Goal: Information Seeking & Learning: Learn about a topic

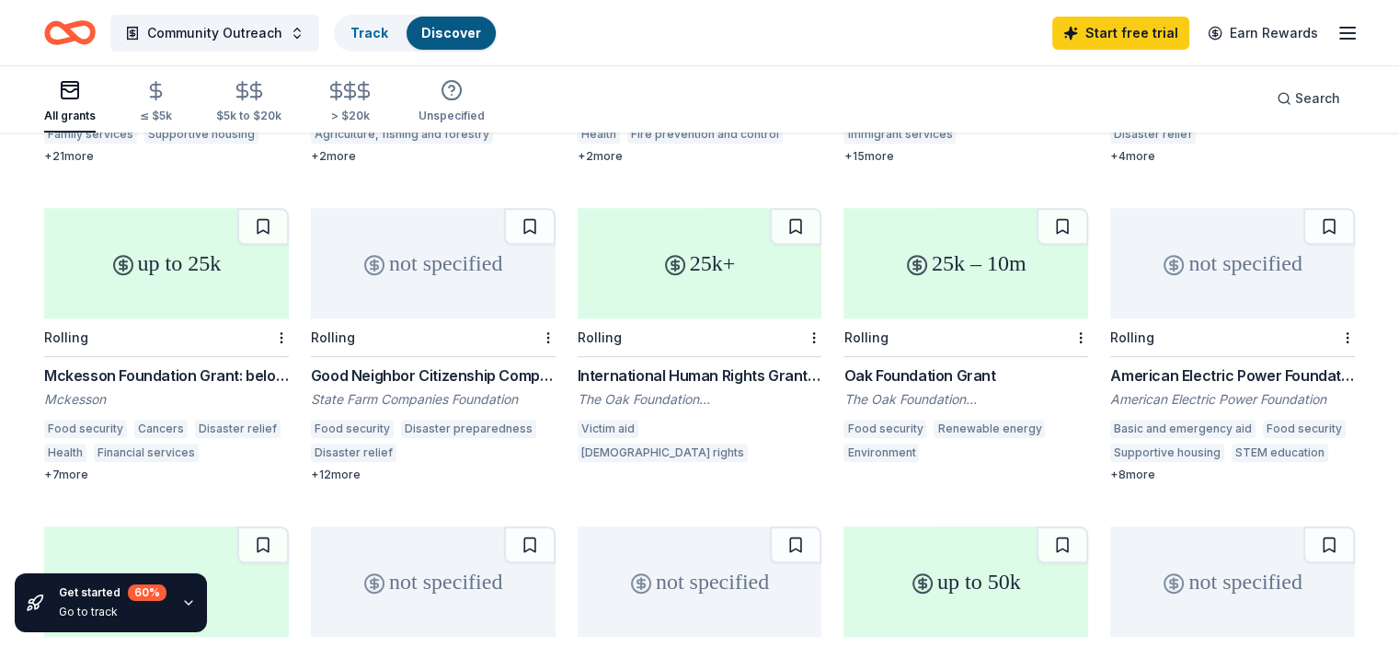
scroll to position [460, 0]
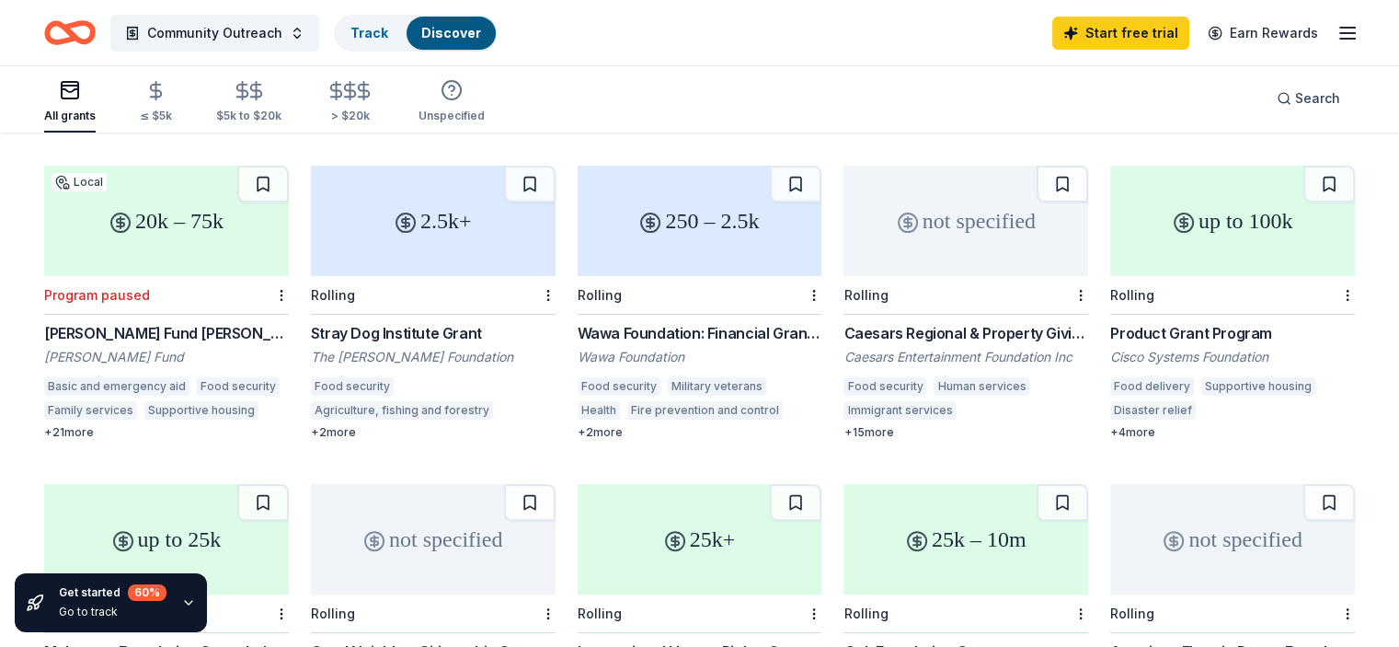
click at [945, 221] on div "not specified" at bounding box center [965, 221] width 245 height 110
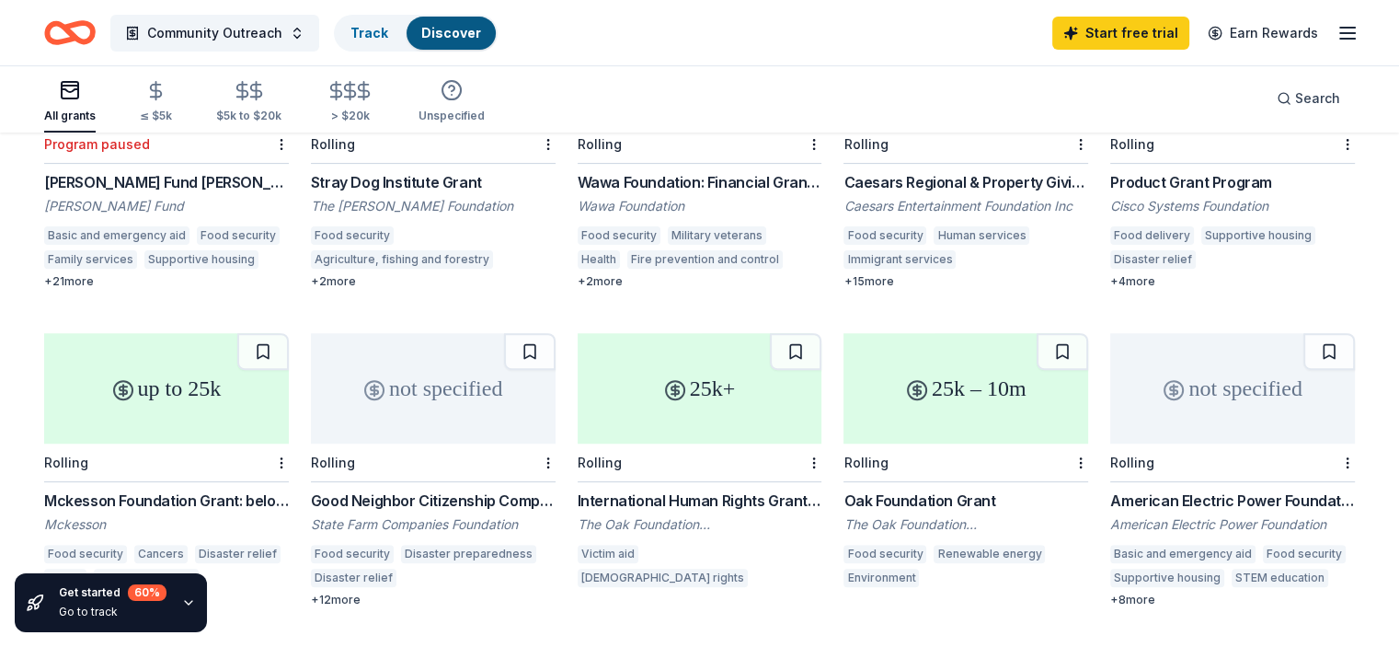
scroll to position [644, 0]
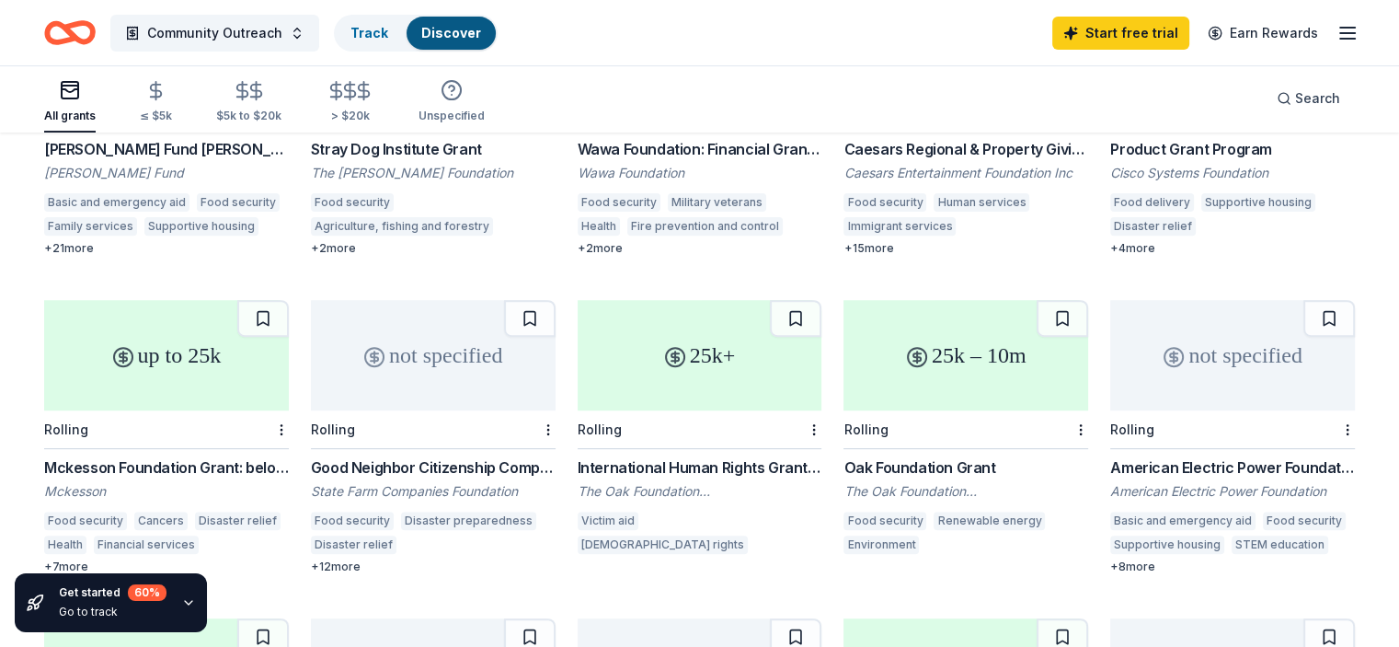
click at [438, 395] on div "not specified" at bounding box center [433, 355] width 245 height 110
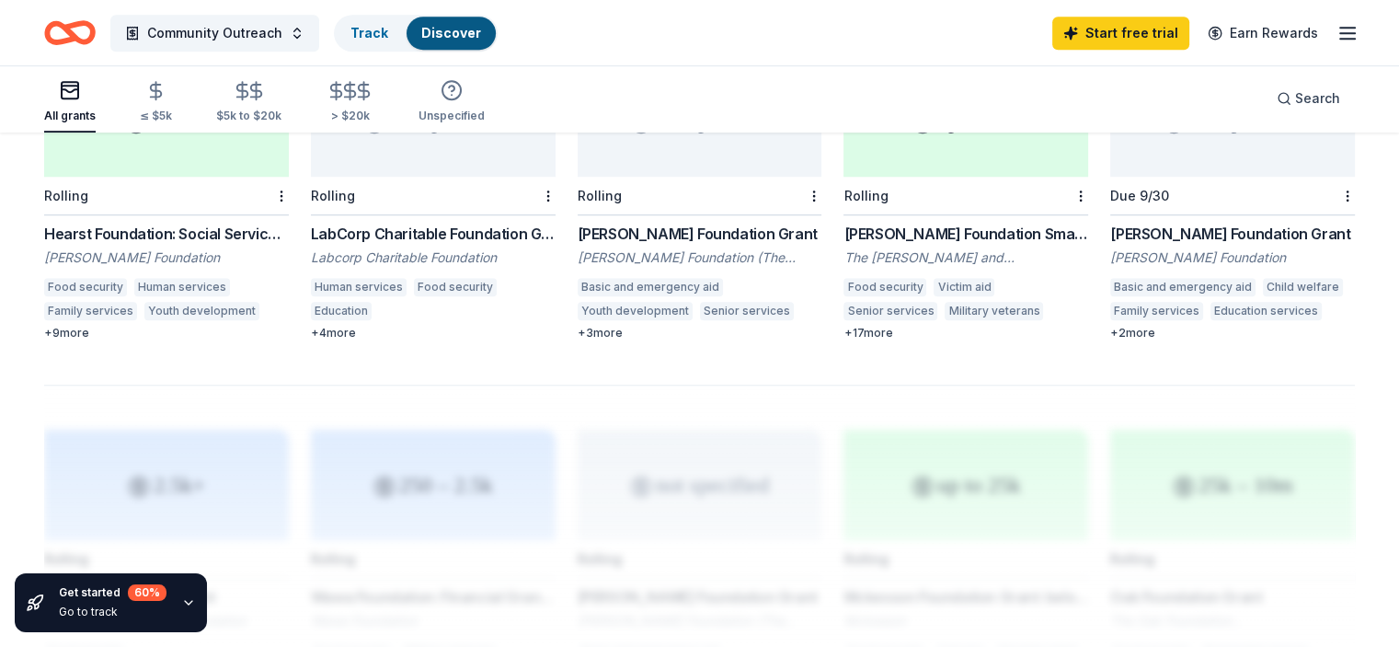
scroll to position [1104, 0]
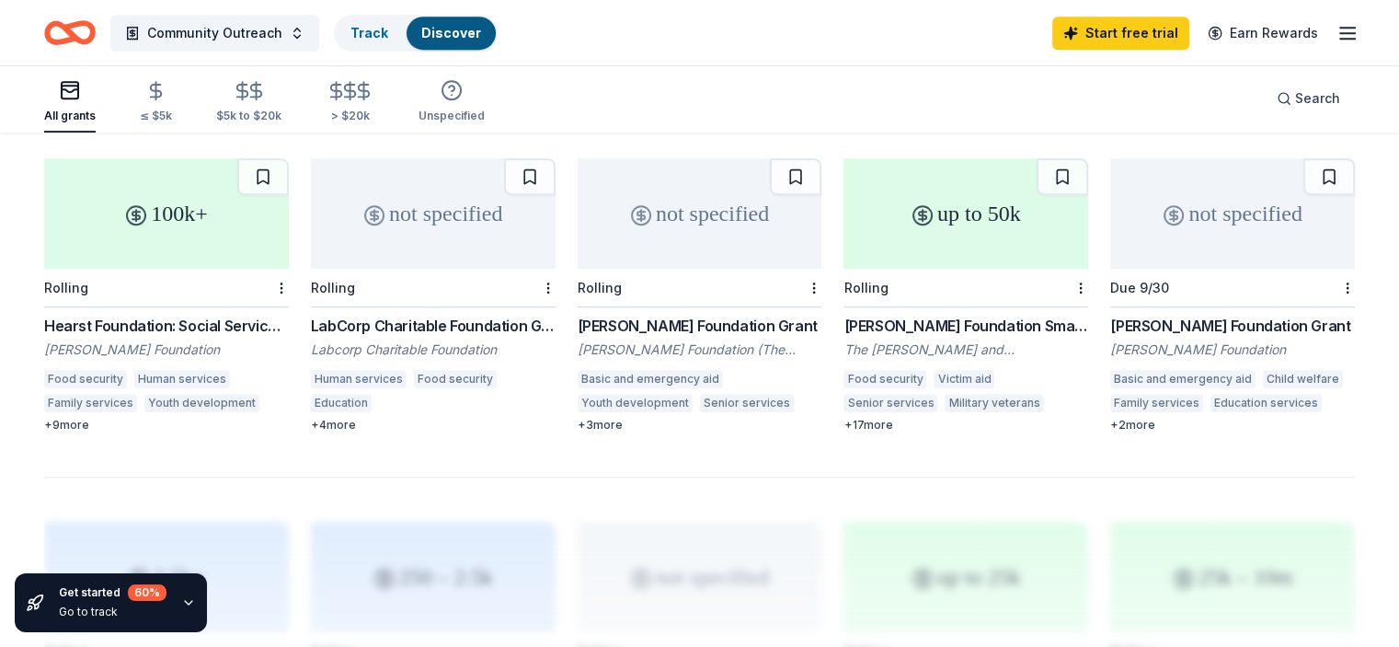
click at [1204, 249] on div "not specified" at bounding box center [1232, 213] width 245 height 110
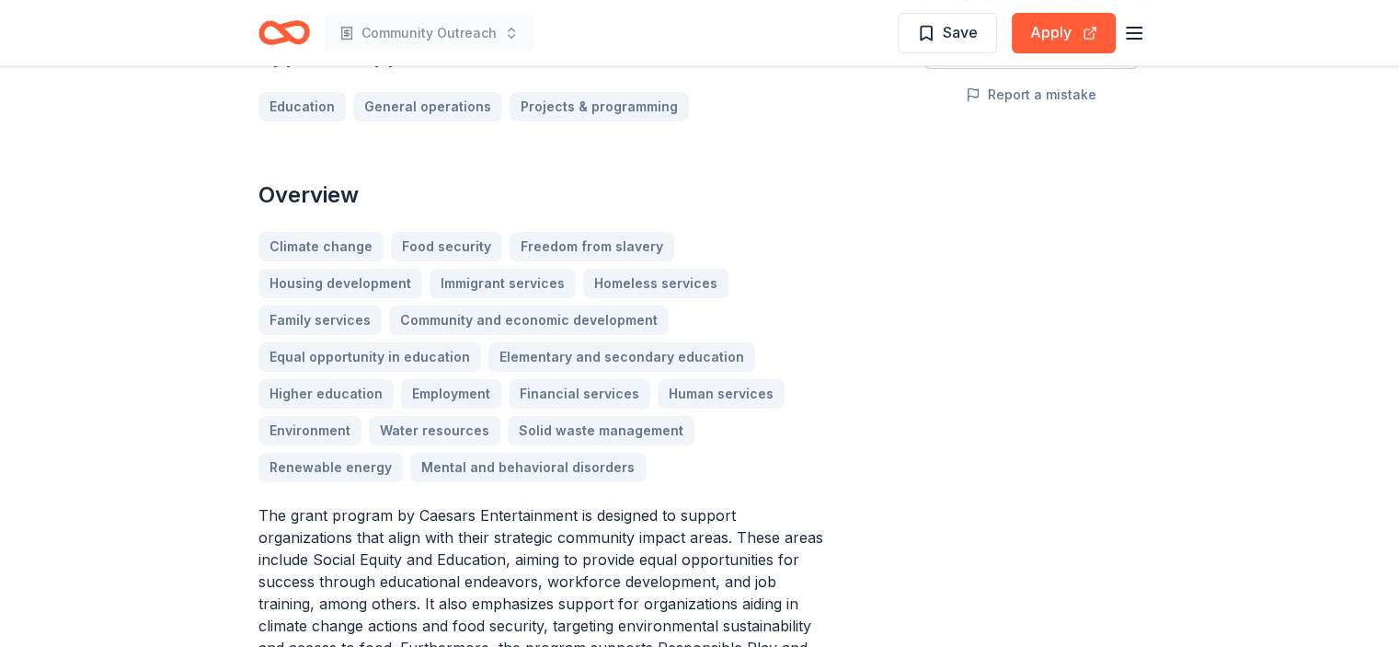
scroll to position [644, 0]
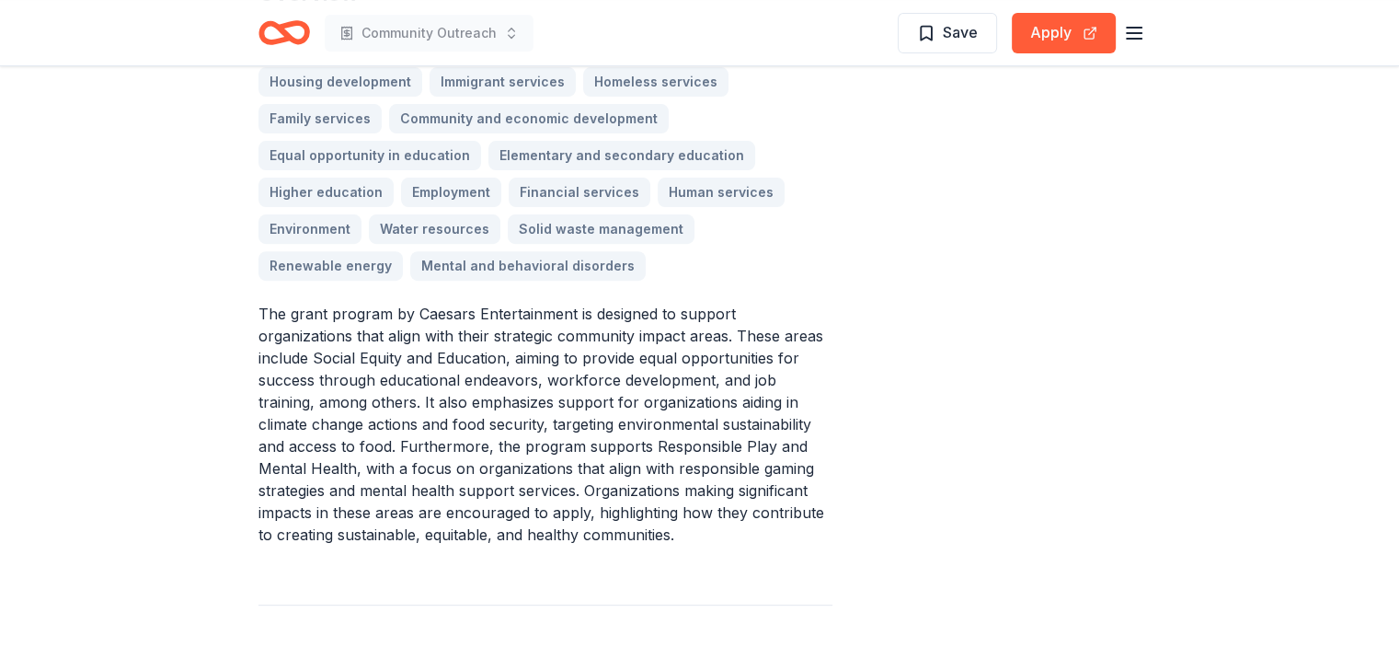
drag, startPoint x: 418, startPoint y: 274, endPoint x: 565, endPoint y: 267, distance: 147.3
click at [562, 303] on p "The grant program by Caesars Entertainment is designed to support organizations…" at bounding box center [545, 424] width 574 height 243
drag, startPoint x: 572, startPoint y: 271, endPoint x: 559, endPoint y: 292, distance: 24.8
click at [560, 303] on p "The grant program by Caesars Entertainment is designed to support organizations…" at bounding box center [545, 424] width 574 height 243
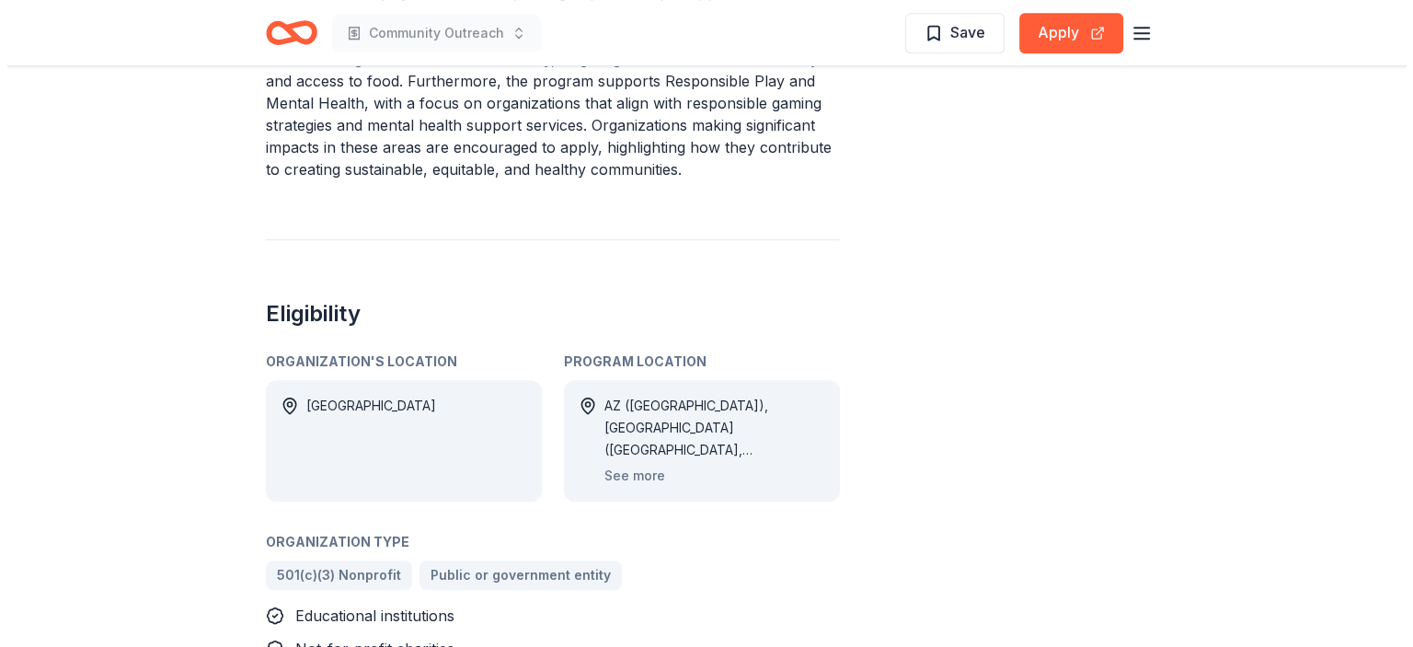
scroll to position [1012, 0]
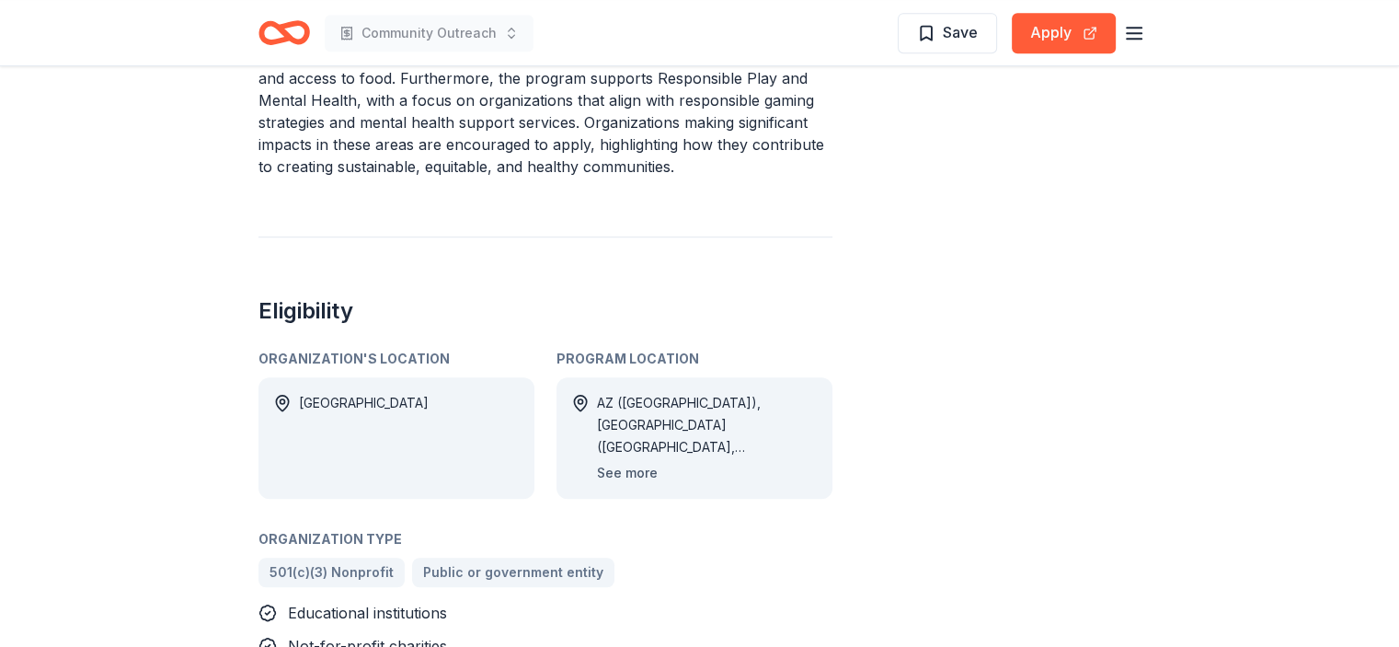
click at [615, 462] on button "See more" at bounding box center [627, 473] width 61 height 22
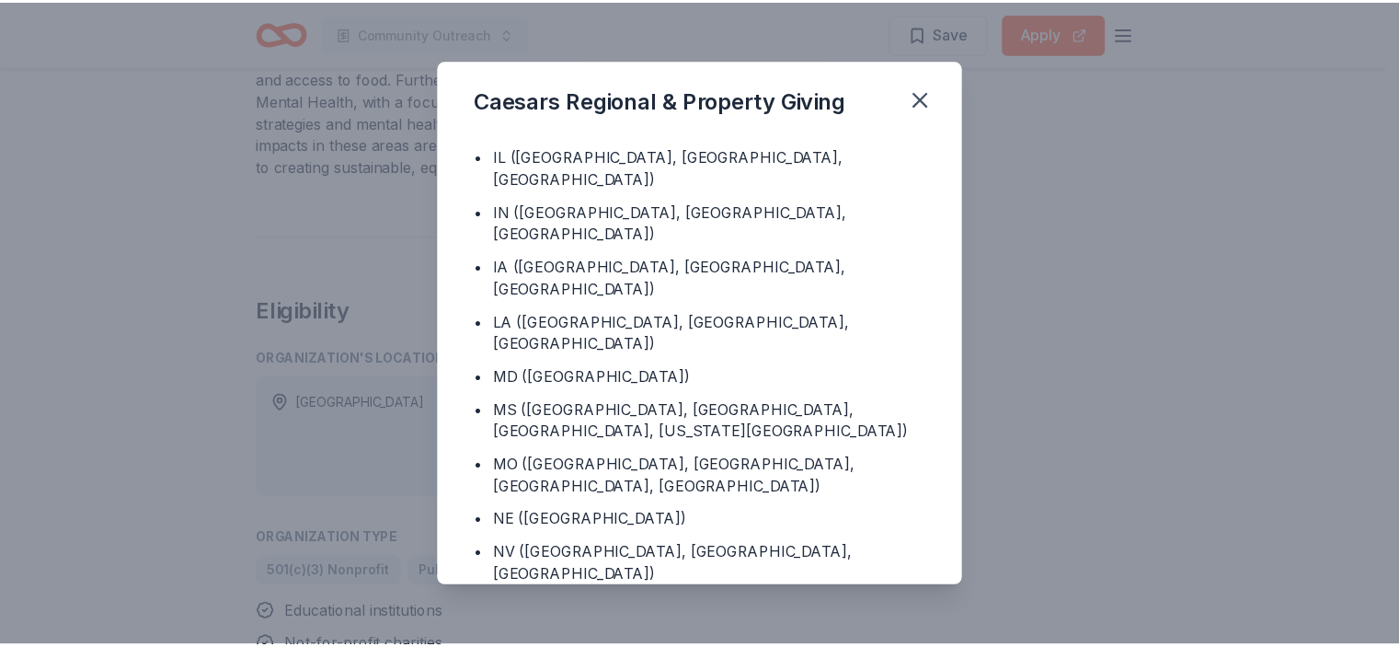
scroll to position [232, 0]
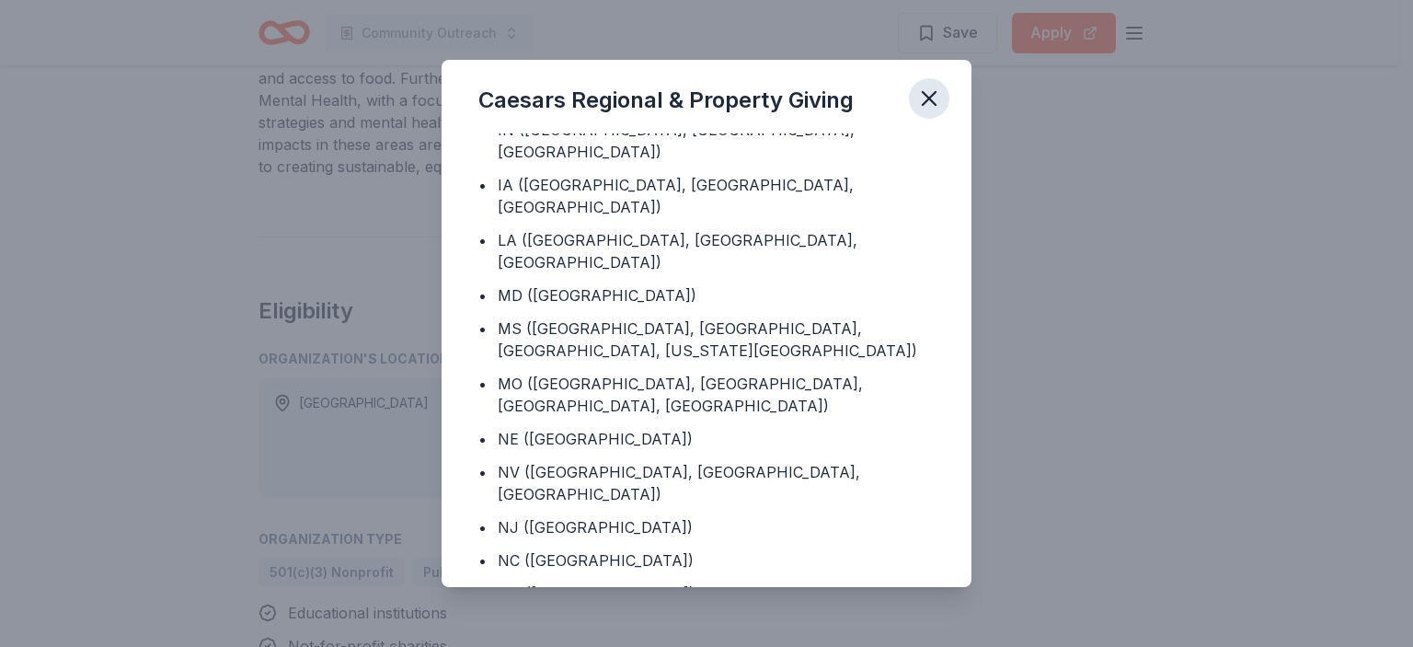
click at [922, 93] on icon "button" at bounding box center [928, 98] width 13 height 13
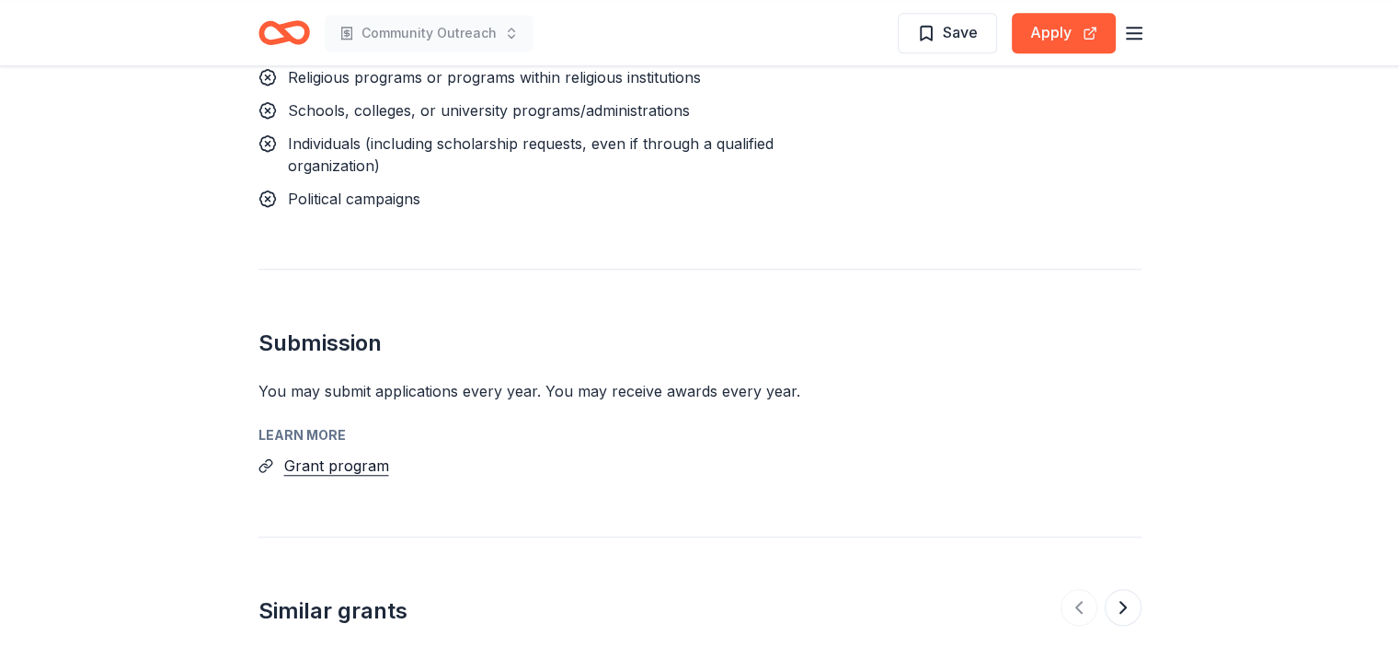
scroll to position [1471, 0]
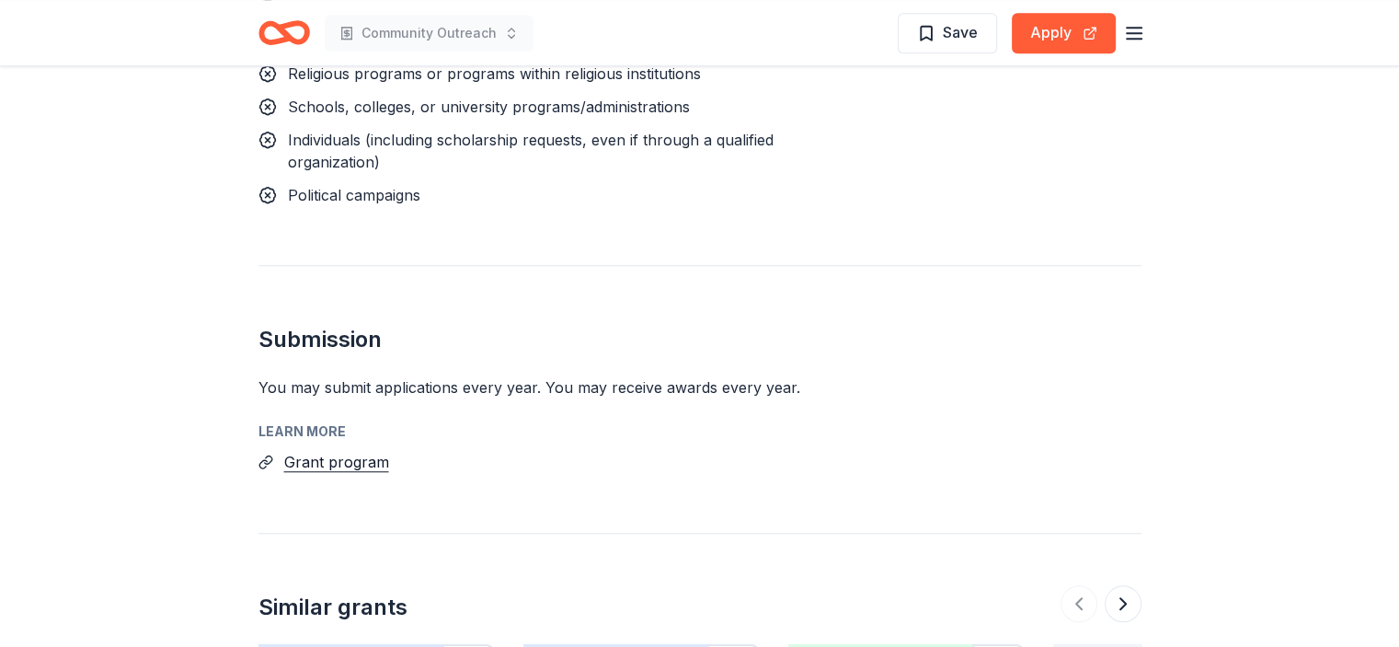
drag, startPoint x: 401, startPoint y: 296, endPoint x: 419, endPoint y: 302, distance: 19.2
click at [419, 376] on div "You may submit applications every year . You may receive awards every year ." at bounding box center [699, 387] width 883 height 22
click at [367, 450] on button "Grant program" at bounding box center [336, 462] width 105 height 24
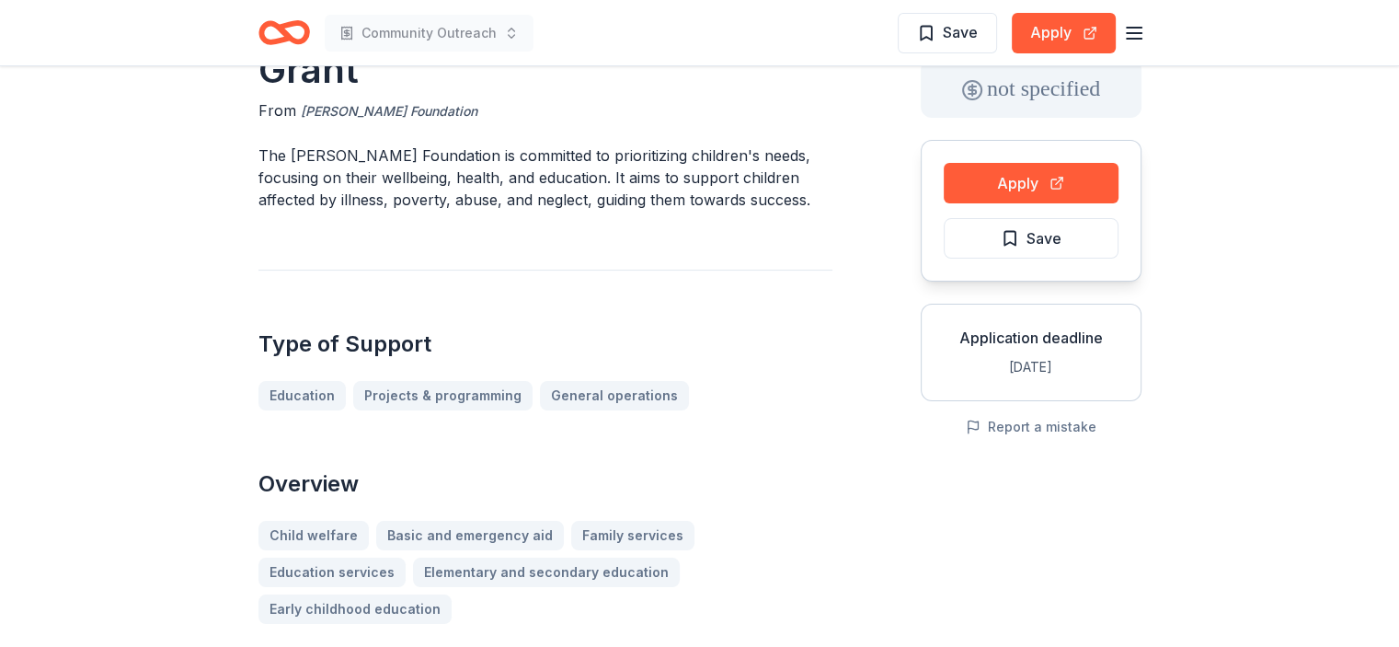
scroll to position [0, 0]
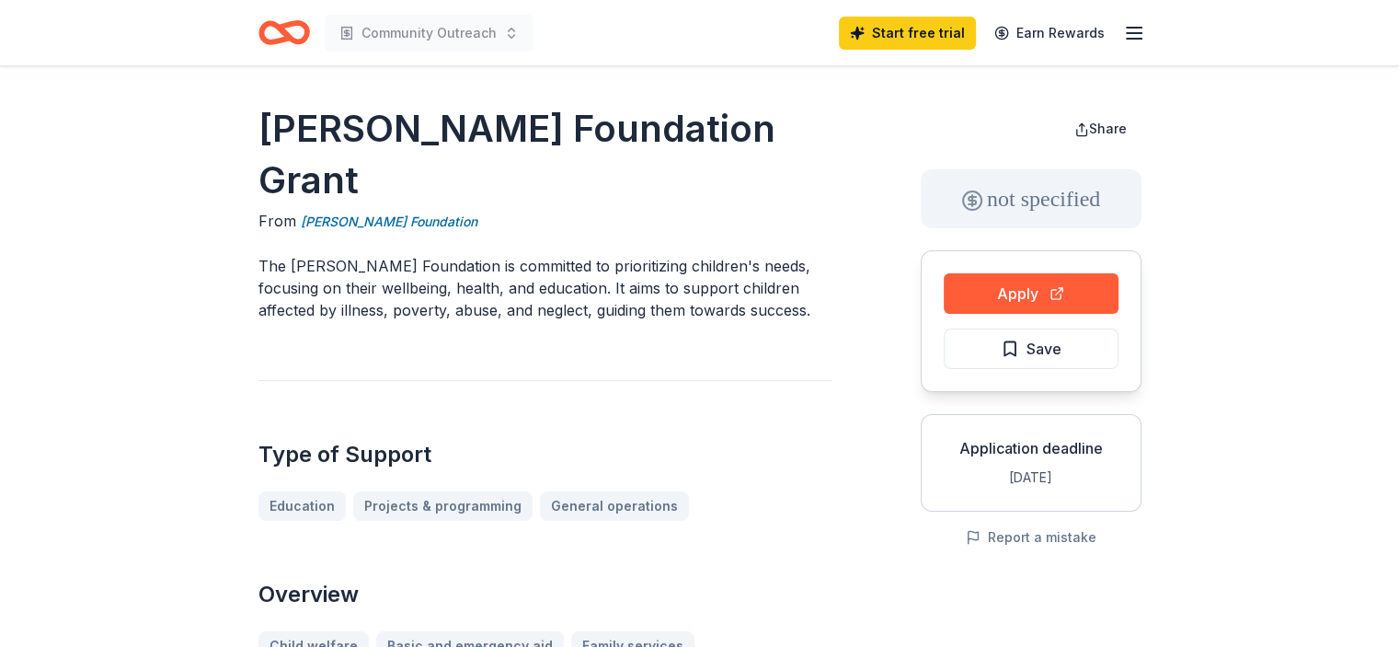
drag, startPoint x: 499, startPoint y: 127, endPoint x: 361, endPoint y: 117, distance: 139.2
click at [374, 112] on h1 "Dirk Nowitzki Foundation Grant" at bounding box center [545, 154] width 574 height 103
click at [326, 125] on h1 "Dirk Nowitzki Foundation Grant" at bounding box center [545, 154] width 574 height 103
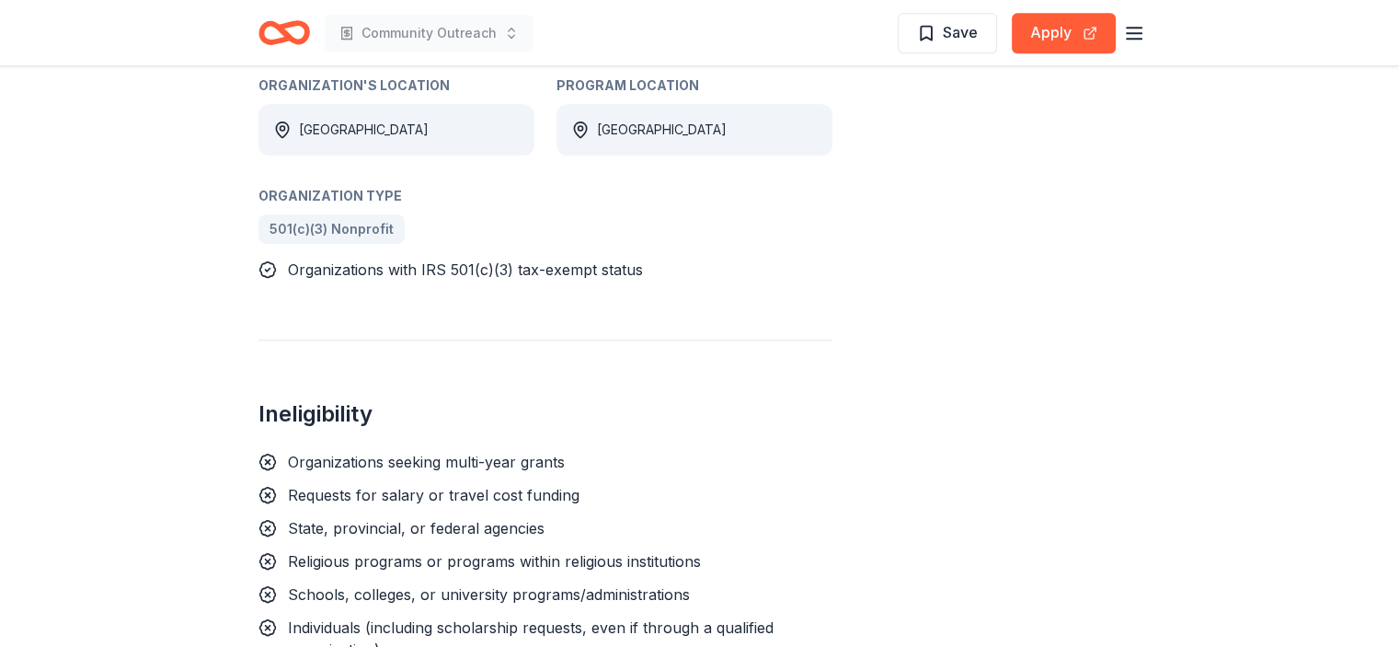
scroll to position [248, 0]
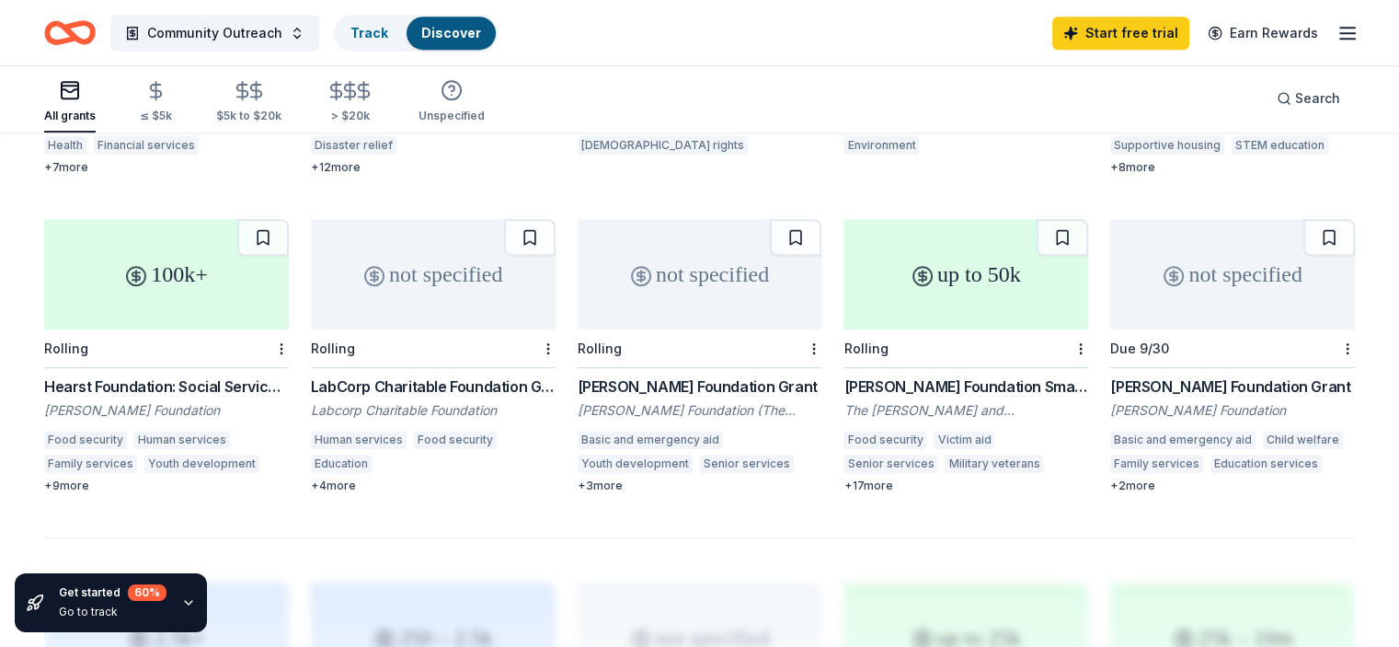
scroll to position [1012, 0]
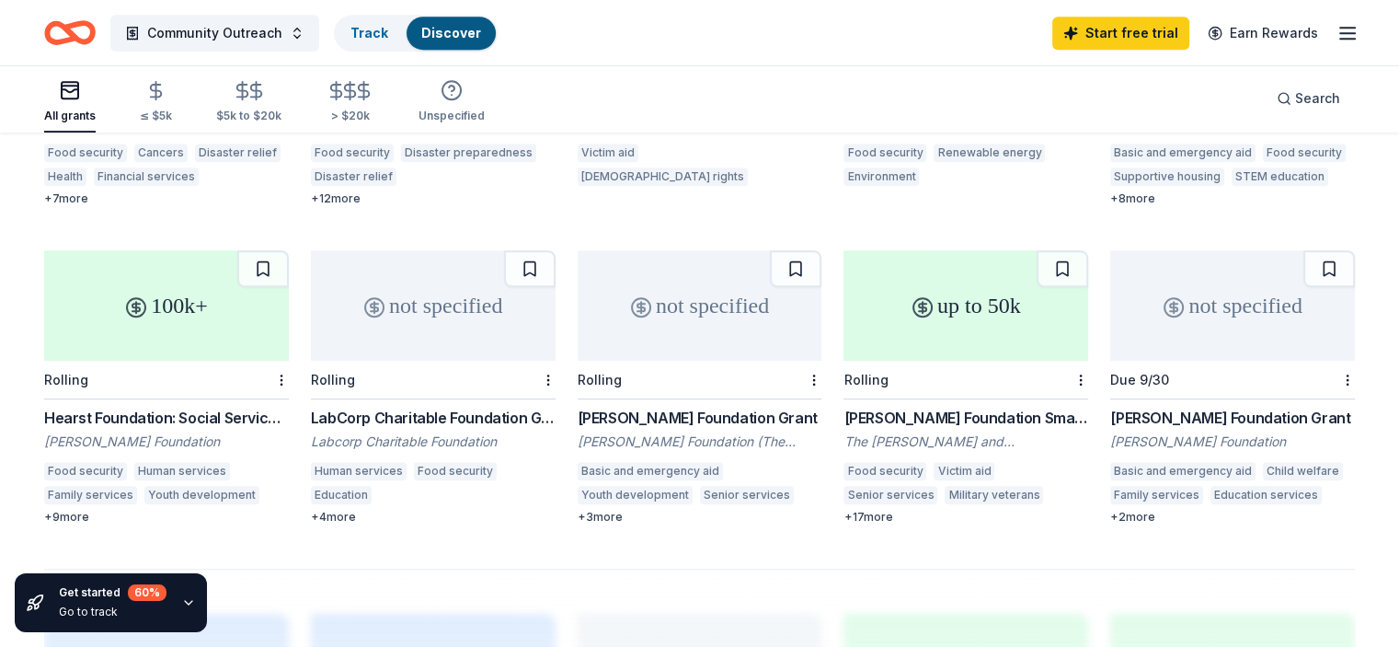
click at [408, 309] on div "not specified" at bounding box center [433, 305] width 245 height 110
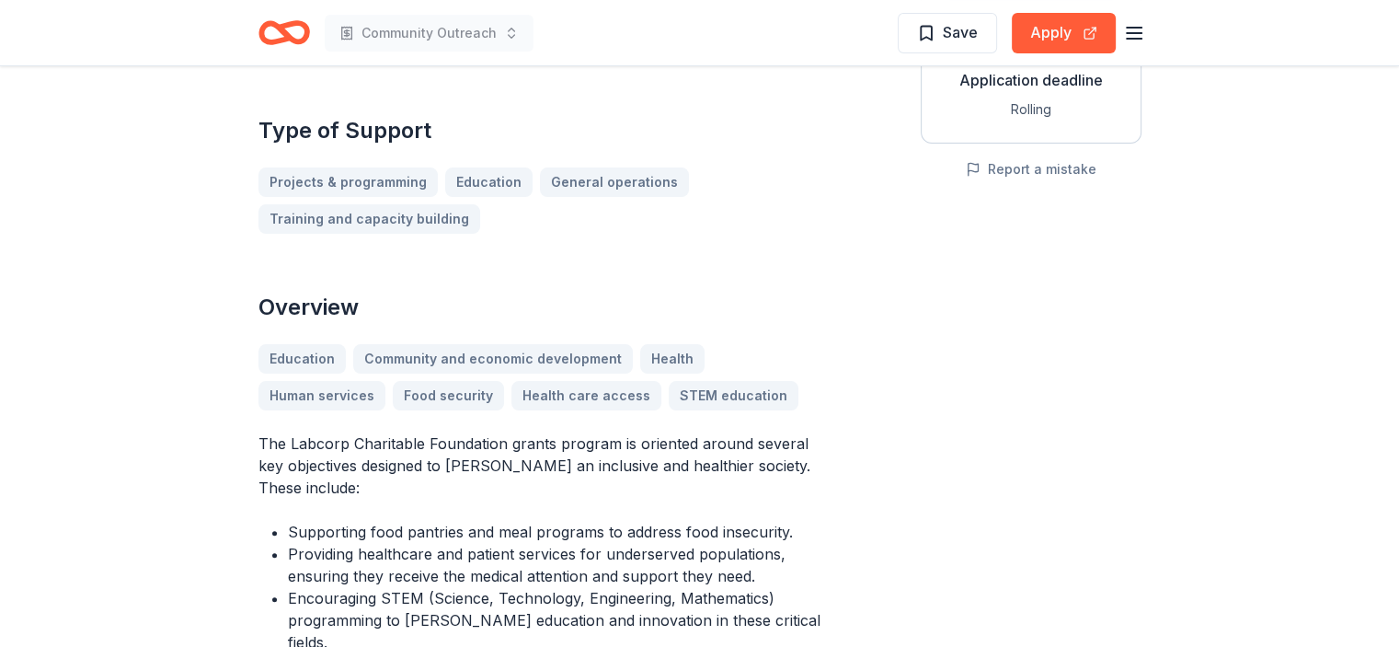
scroll to position [644, 0]
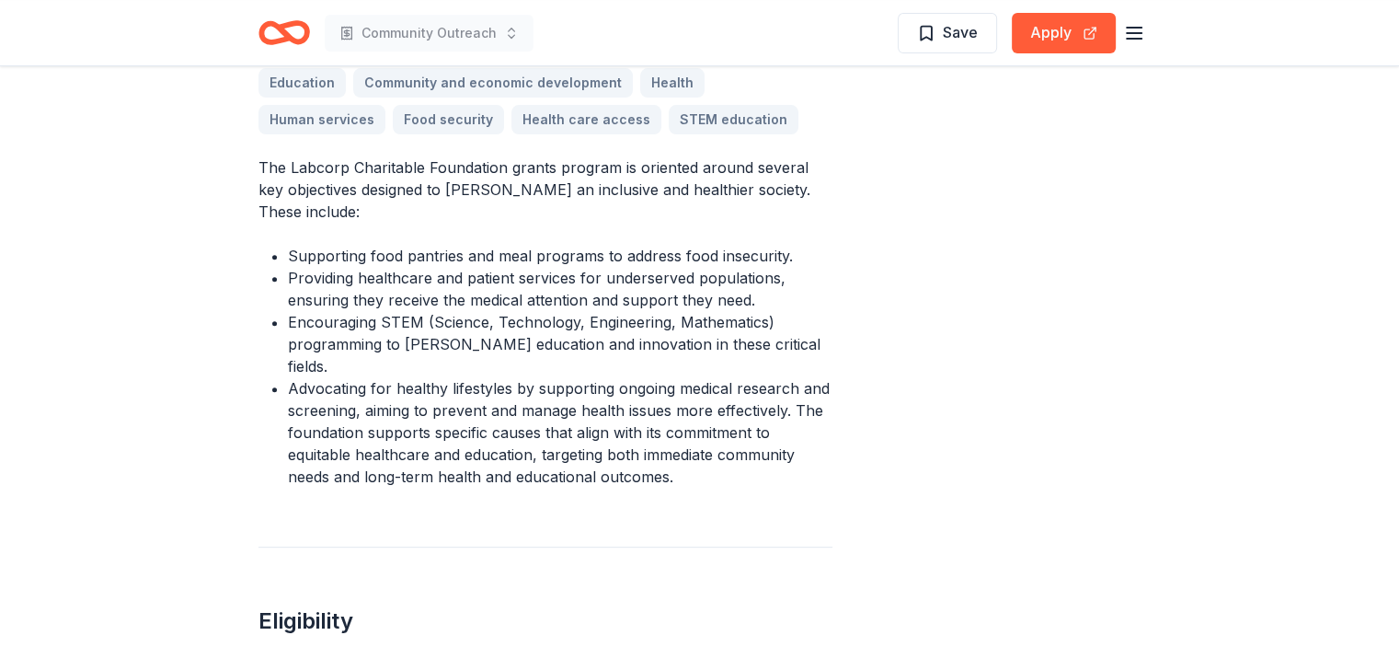
drag, startPoint x: 340, startPoint y: 227, endPoint x: 403, endPoint y: 355, distance: 142.3
click at [364, 326] on ul "Supporting food pantries and meal programs to address food insecurity. Providin…" at bounding box center [545, 366] width 574 height 243
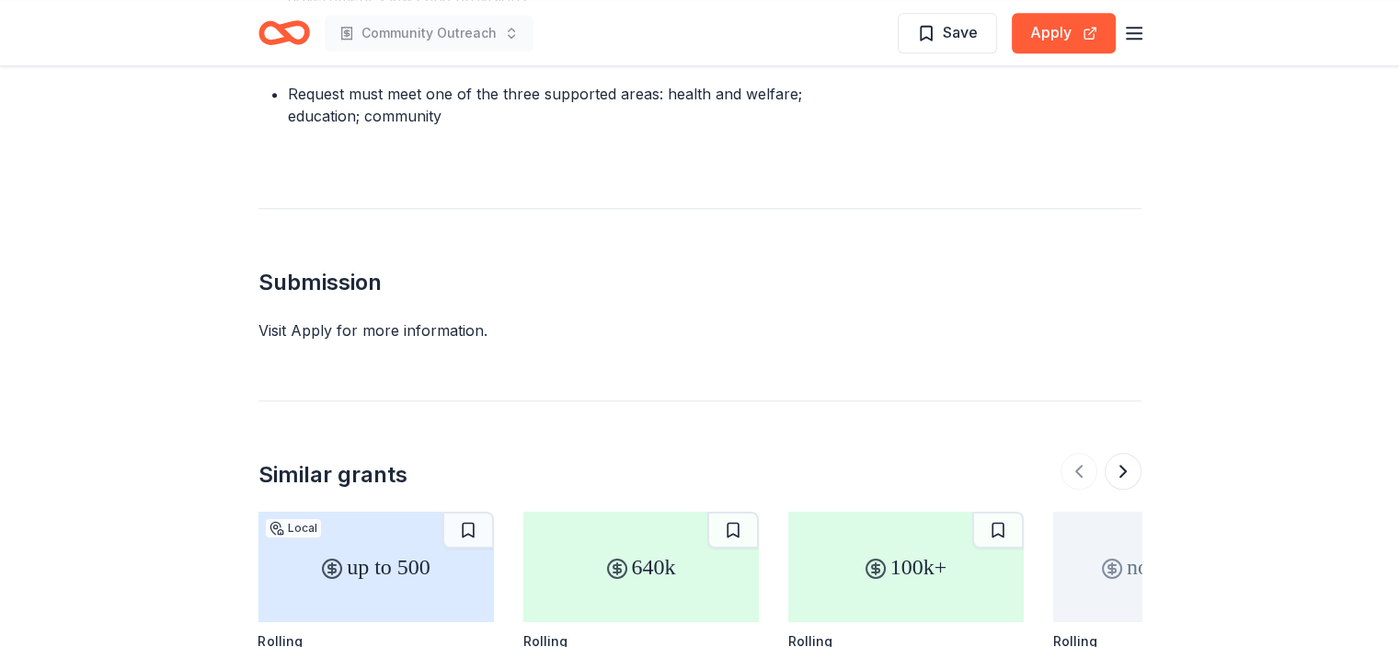
scroll to position [1563, 0]
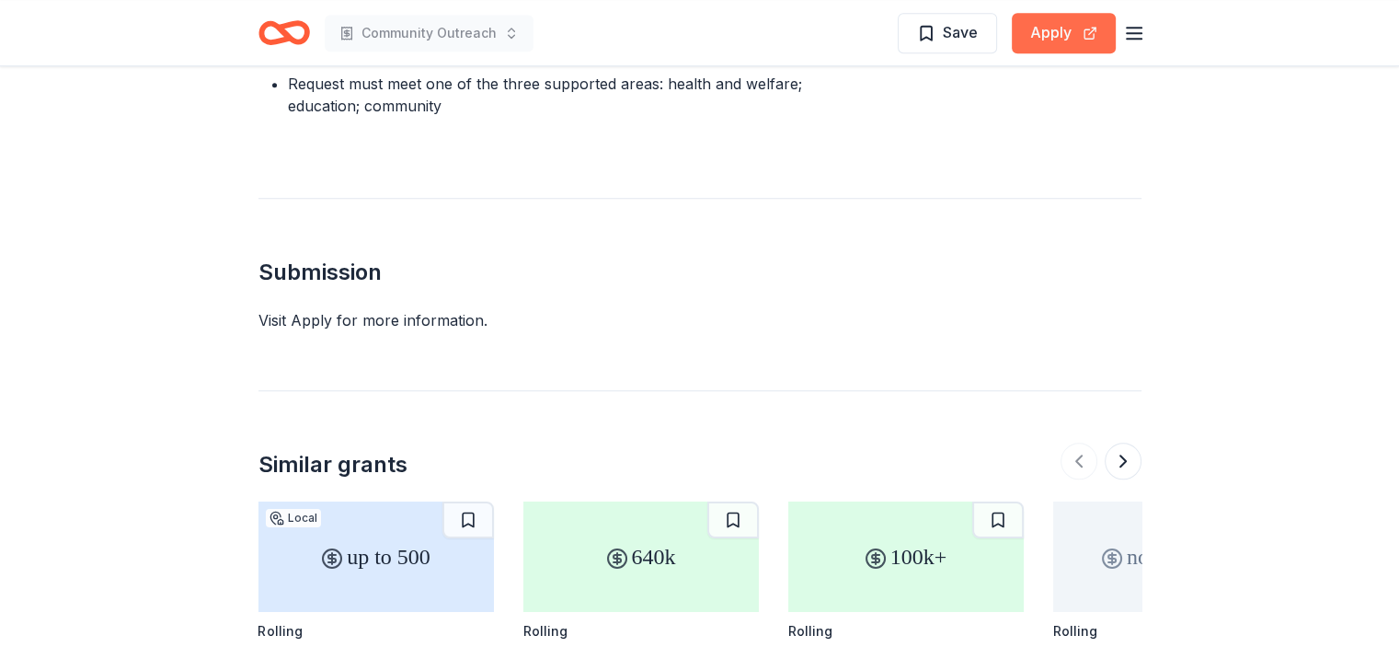
click at [1086, 28] on button "Apply" at bounding box center [1064, 33] width 104 height 40
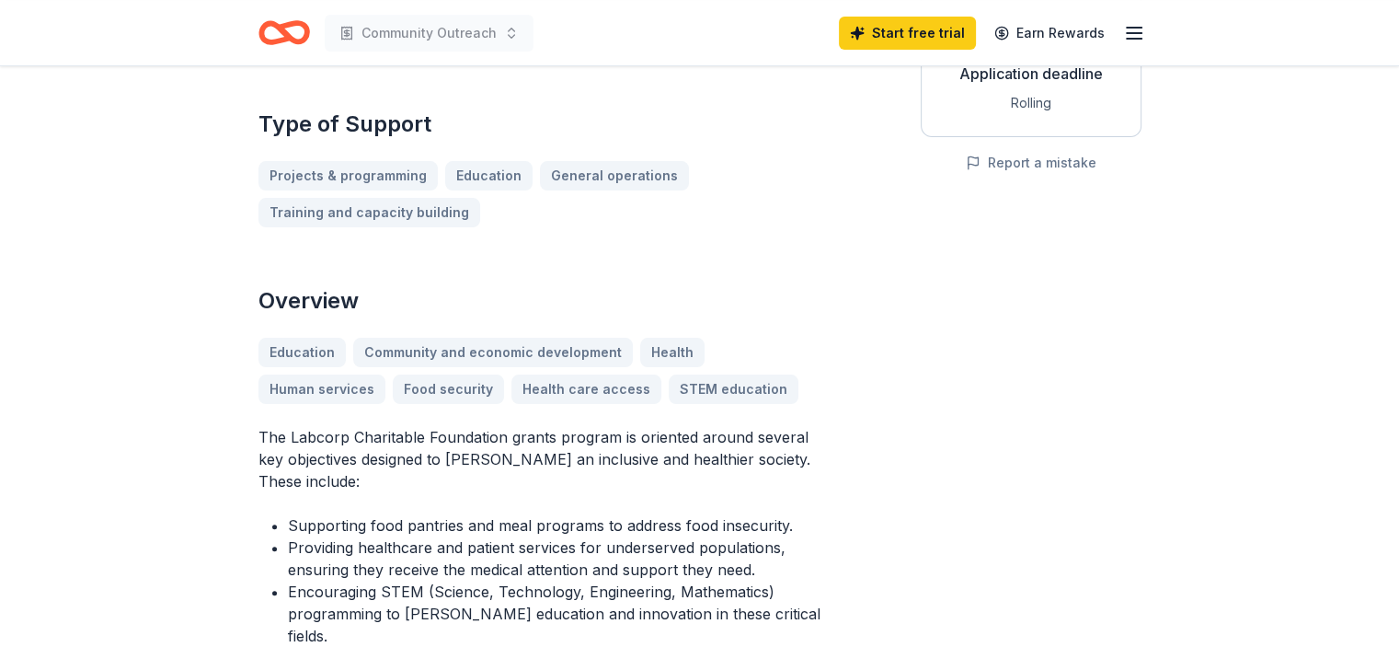
scroll to position [242, 0]
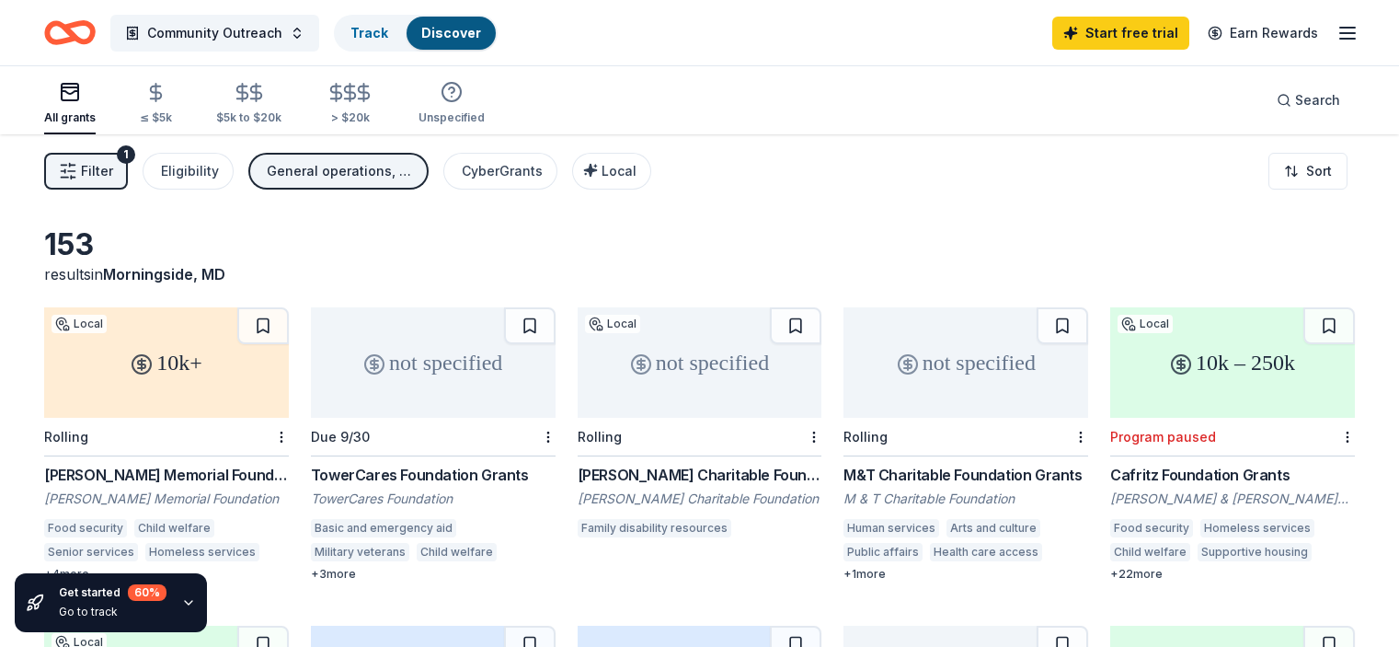
scroll to position [1012, 0]
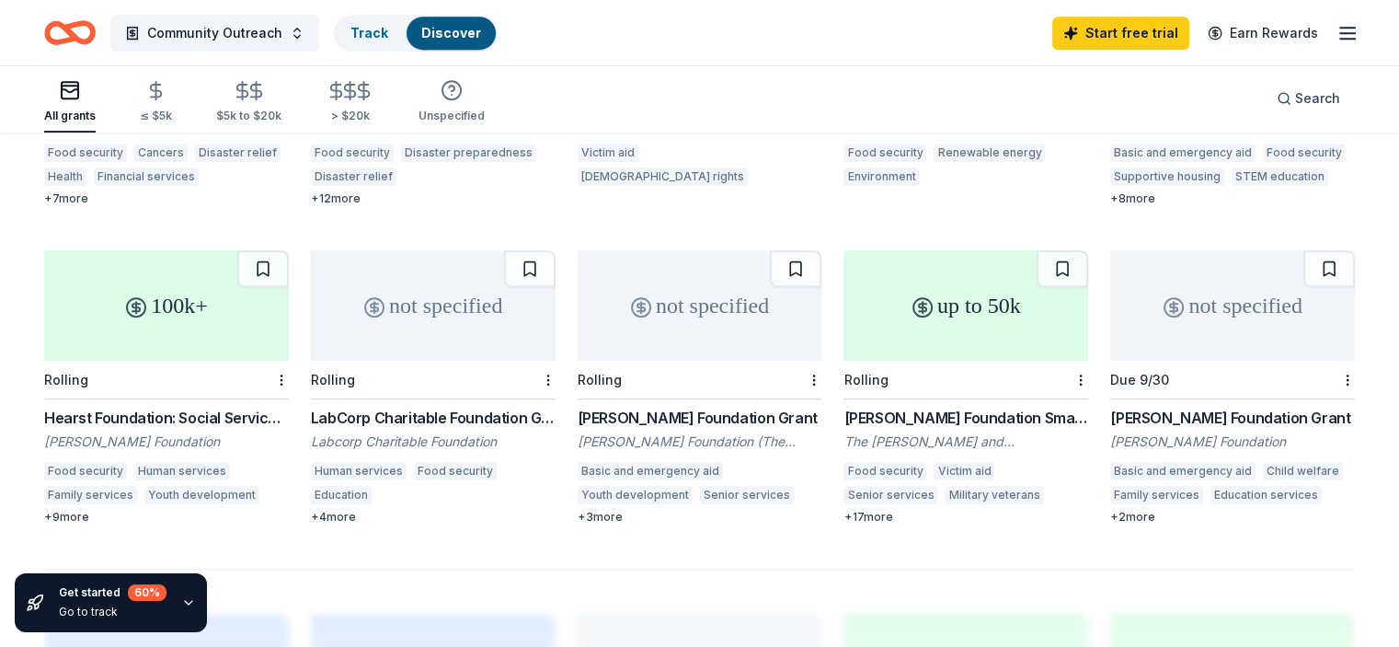
click at [933, 321] on div "up to 50k" at bounding box center [965, 305] width 245 height 110
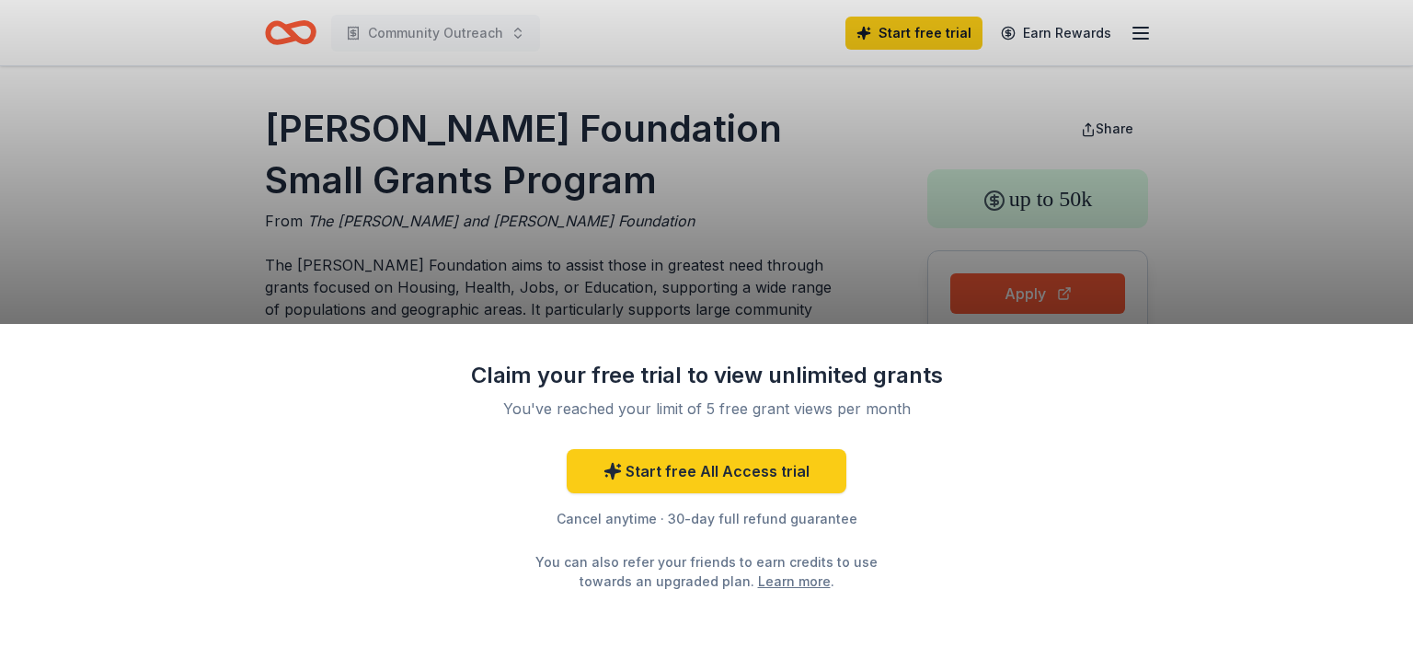
drag, startPoint x: 546, startPoint y: 404, endPoint x: 809, endPoint y: 407, distance: 263.1
click at [809, 407] on div "You've reached your limit of 5 free grant views per month" at bounding box center [706, 408] width 434 height 22
